Goal: Transaction & Acquisition: Purchase product/service

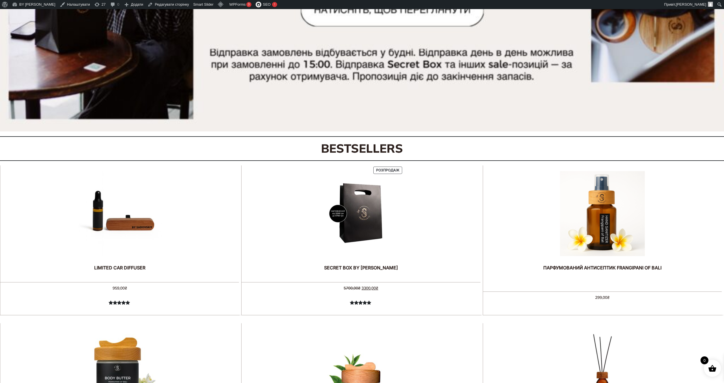
scroll to position [223, 0]
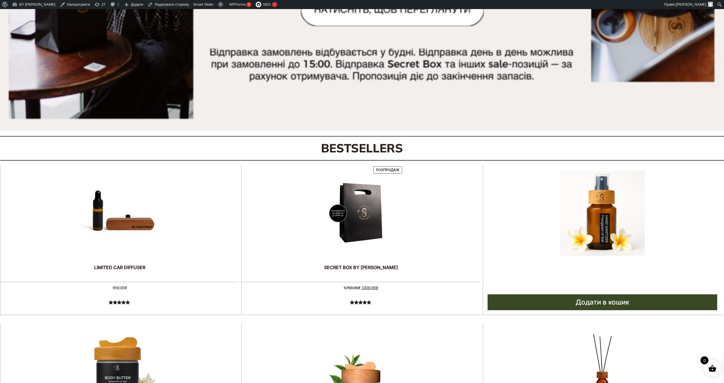
click at [612, 224] on img at bounding box center [602, 213] width 85 height 85
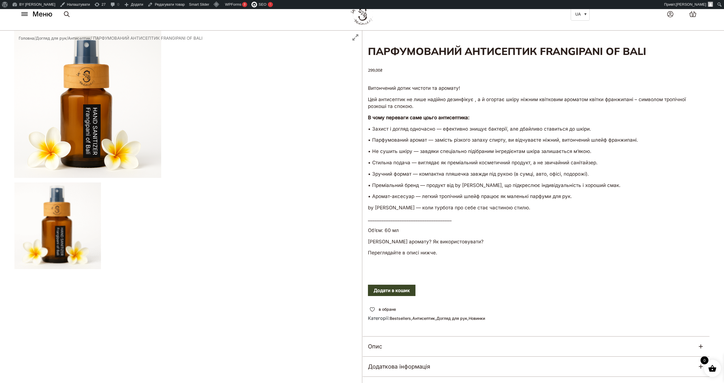
scroll to position [21, 0]
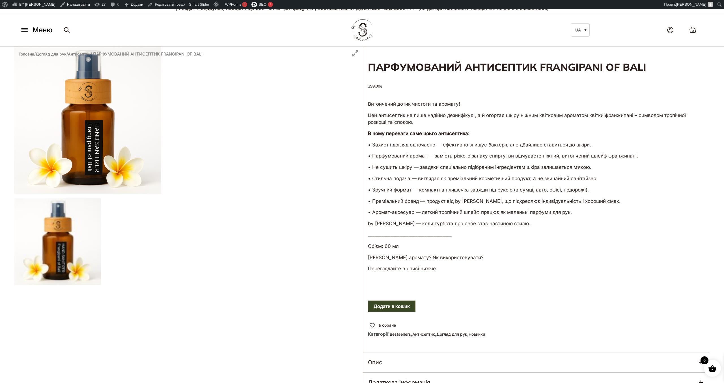
scroll to position [6, 0]
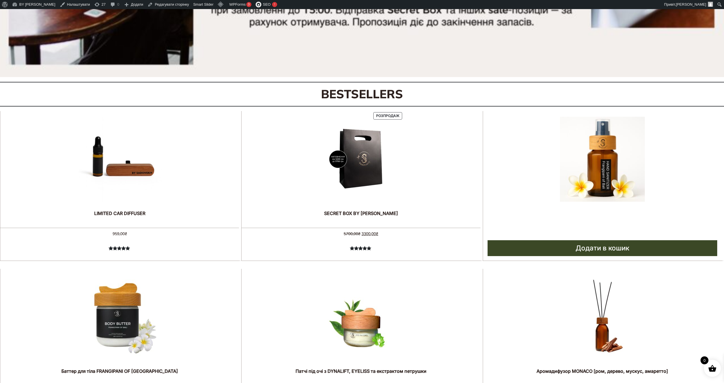
scroll to position [275, 0]
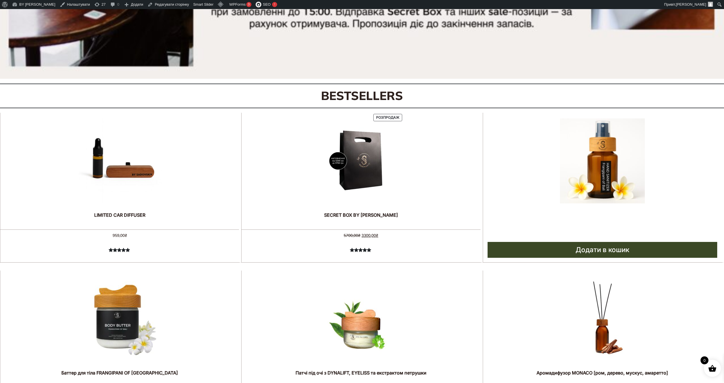
click at [622, 167] on img at bounding box center [602, 160] width 85 height 85
